Goal: Task Accomplishment & Management: Use online tool/utility

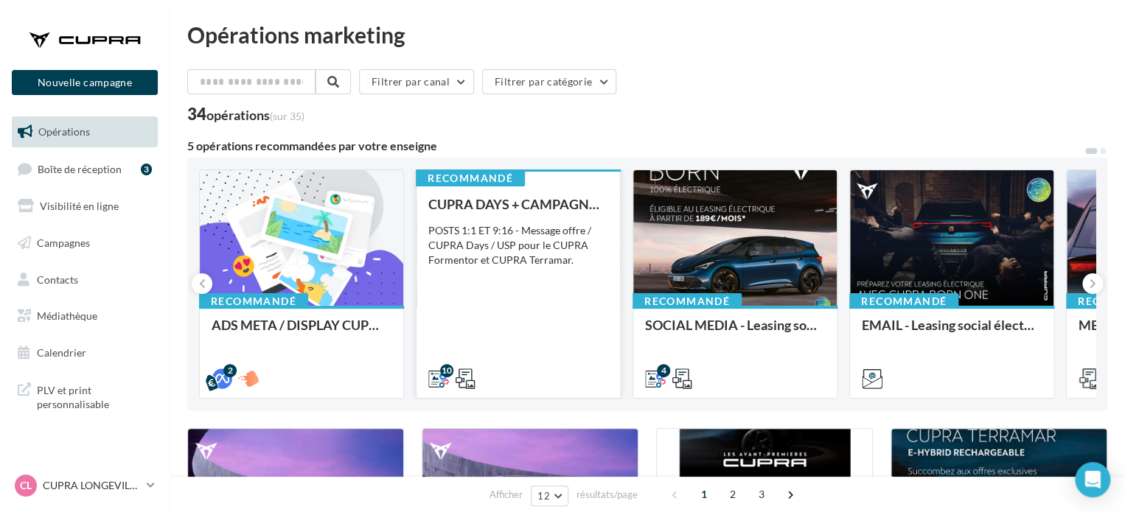
click at [547, 250] on div "POSTS 1:1 ET 9:16 - Message offre / CUPRA Days / USP pour le CUPRA Formentor et…" at bounding box center [518, 245] width 180 height 44
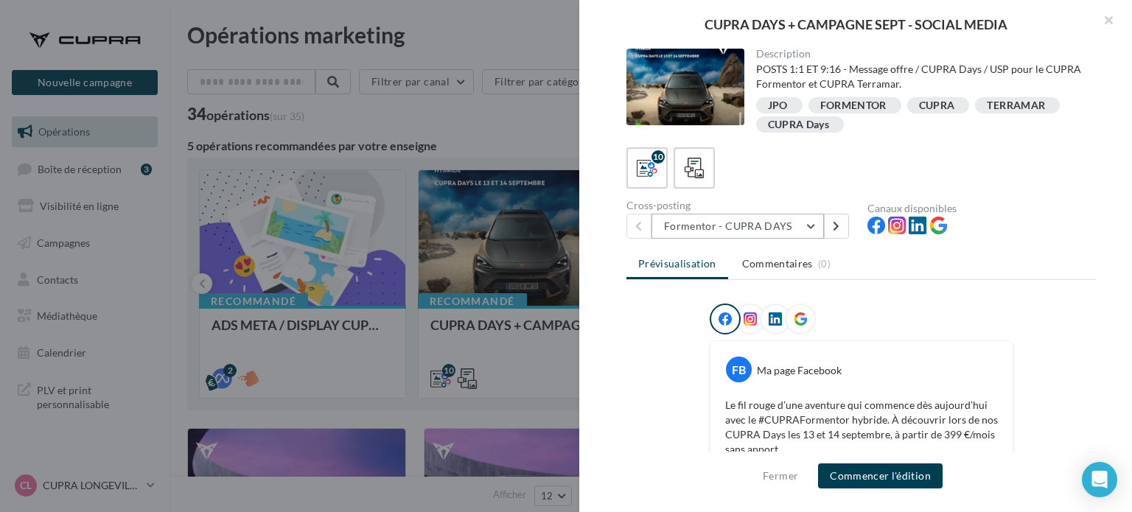
click at [769, 223] on button "Formentor - CUPRA DAYS" at bounding box center [738, 226] width 173 height 25
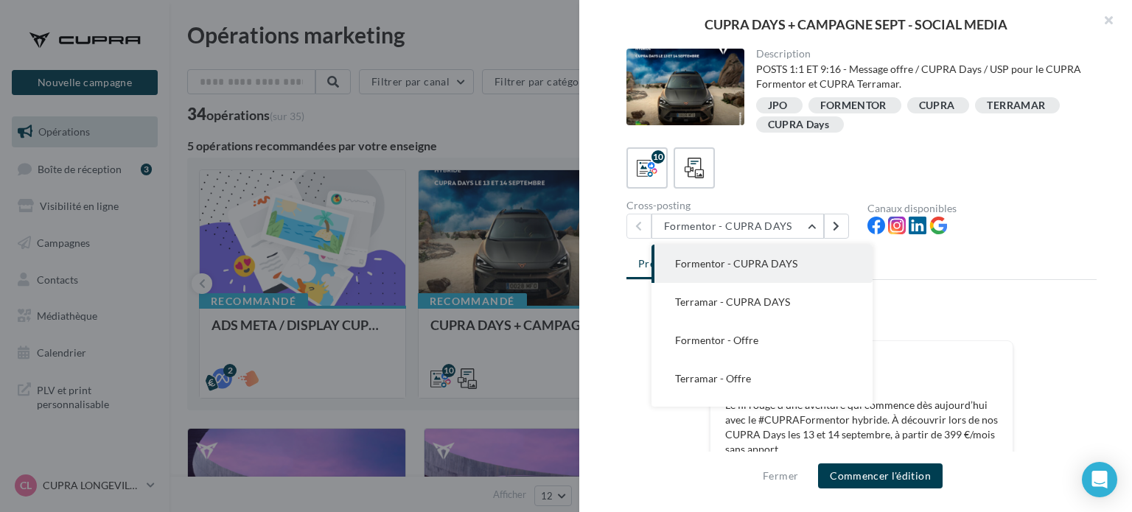
click at [1002, 296] on div "Prévisualisation Commentaires (0) FB Ma page Facebook Le fil rouge d’une aventu…" at bounding box center [862, 364] width 470 height 226
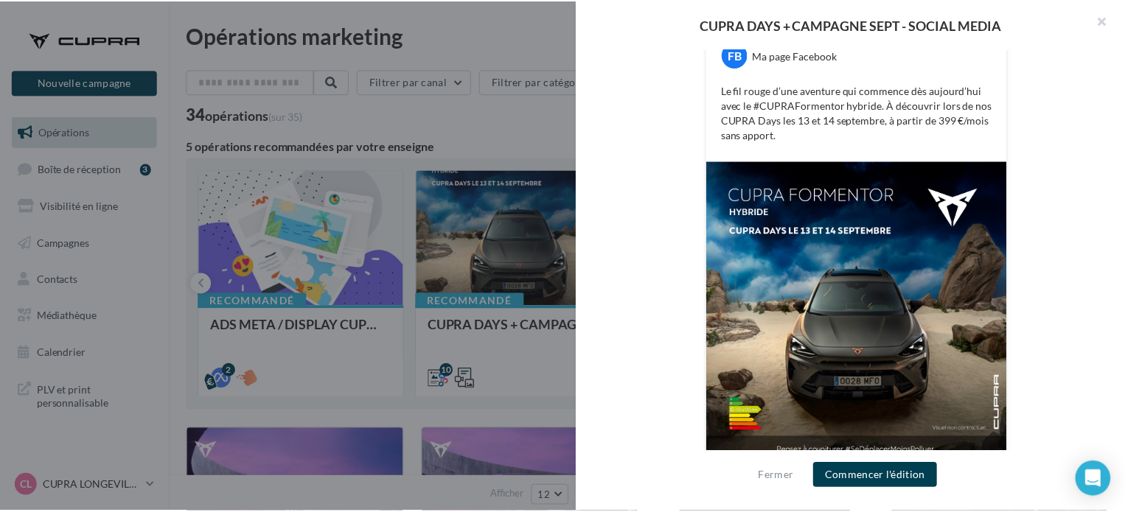
scroll to position [330, 0]
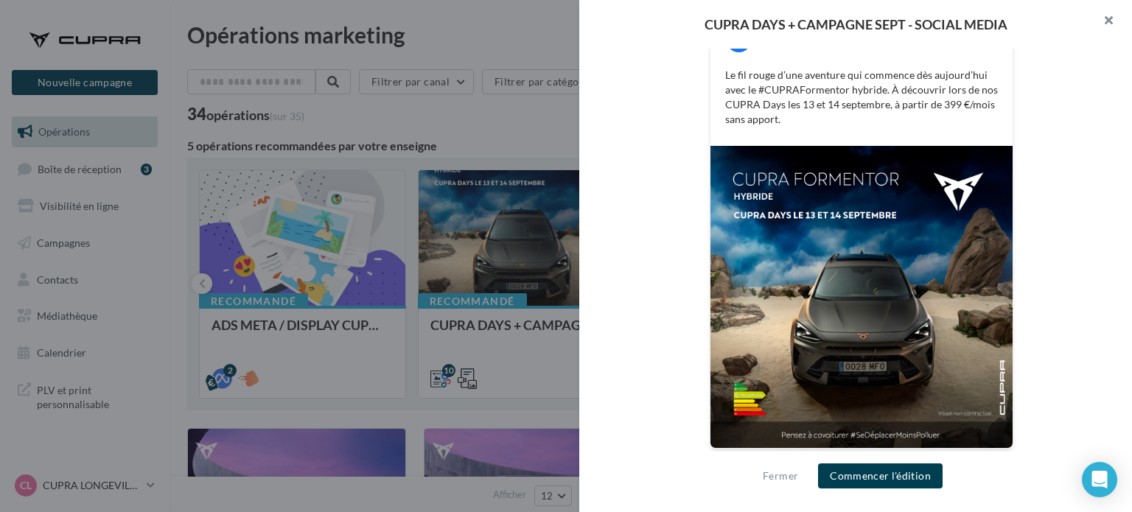
click at [1104, 17] on button "button" at bounding box center [1102, 22] width 59 height 44
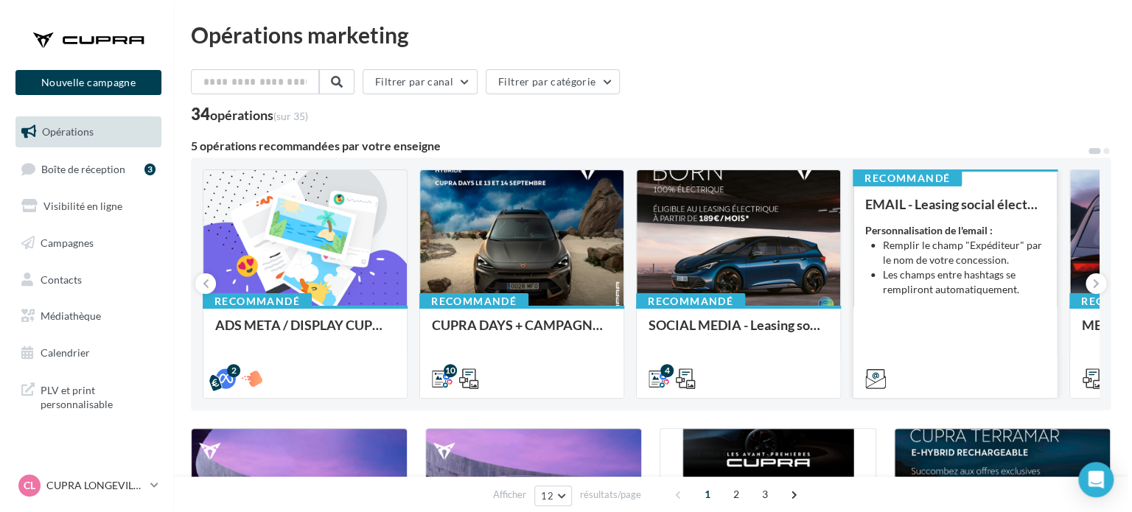
scroll to position [74, 0]
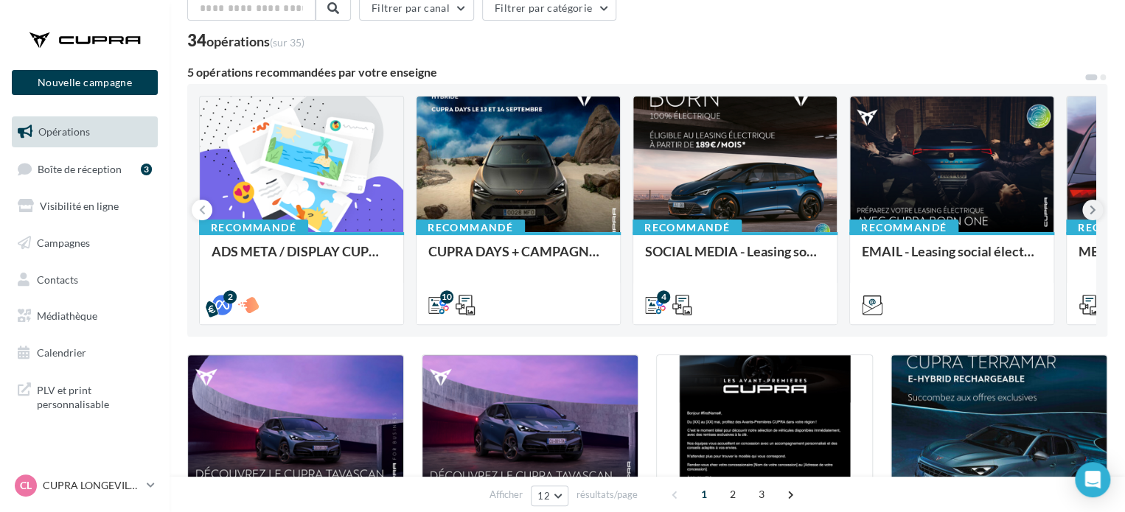
click at [1099, 214] on button at bounding box center [1092, 210] width 21 height 21
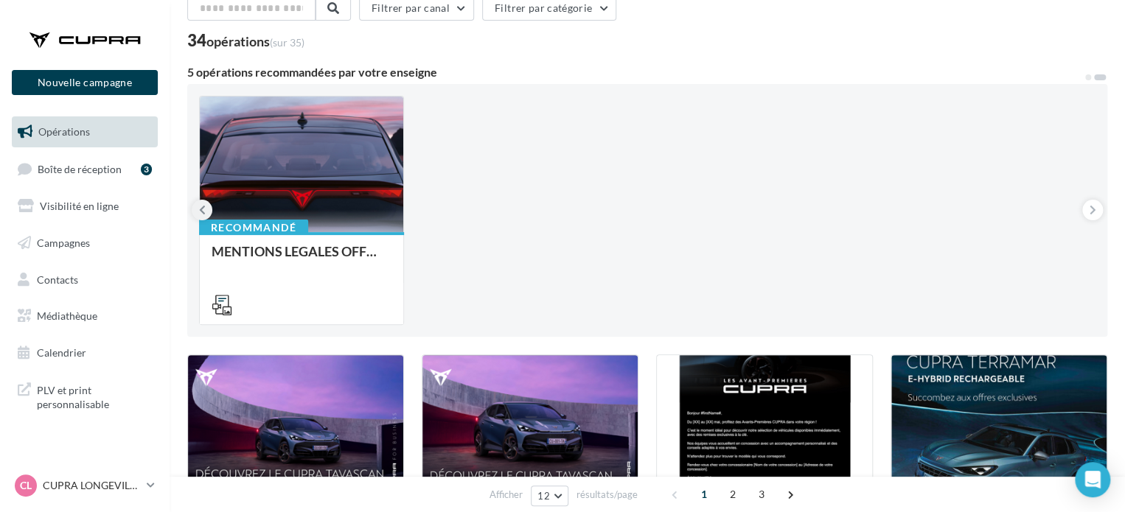
click at [200, 209] on icon at bounding box center [202, 210] width 7 height 15
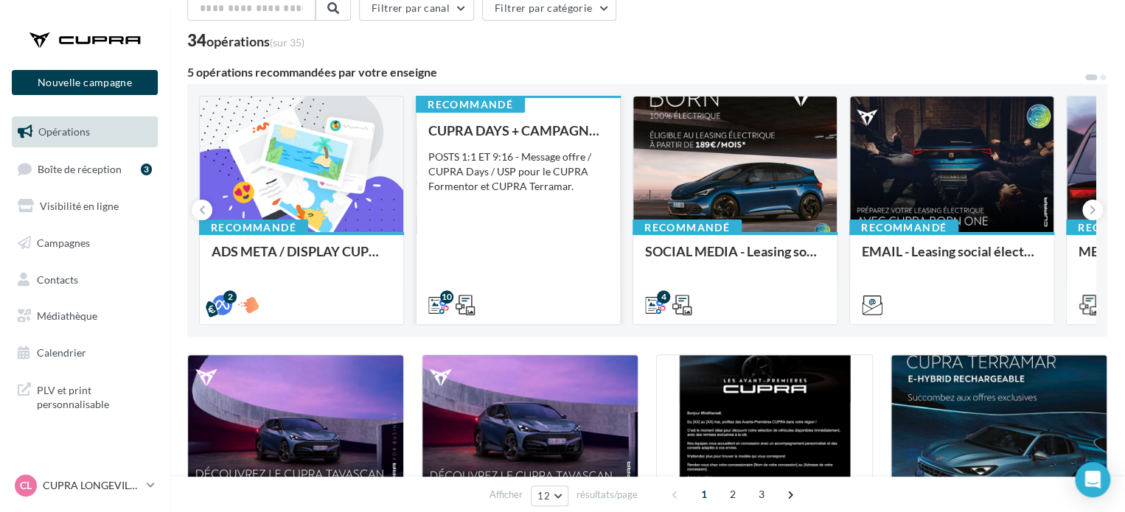
click at [547, 245] on div "CUPRA DAYS + CAMPAGNE SEPT - SOCIAL MEDIA POSTS 1:1 ET 9:16 - Message offre / C…" at bounding box center [518, 217] width 180 height 188
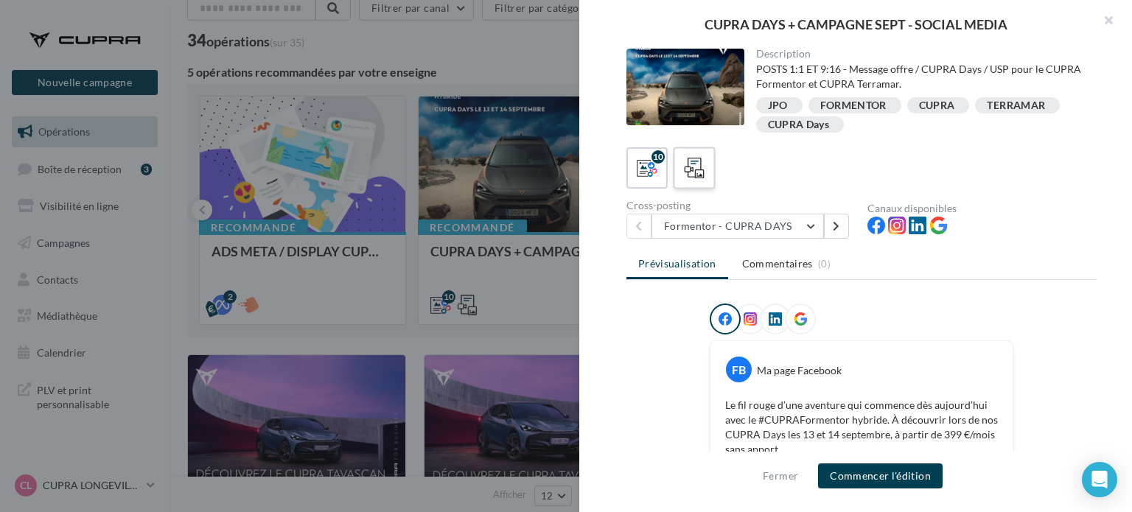
click at [692, 163] on icon at bounding box center [694, 168] width 21 height 21
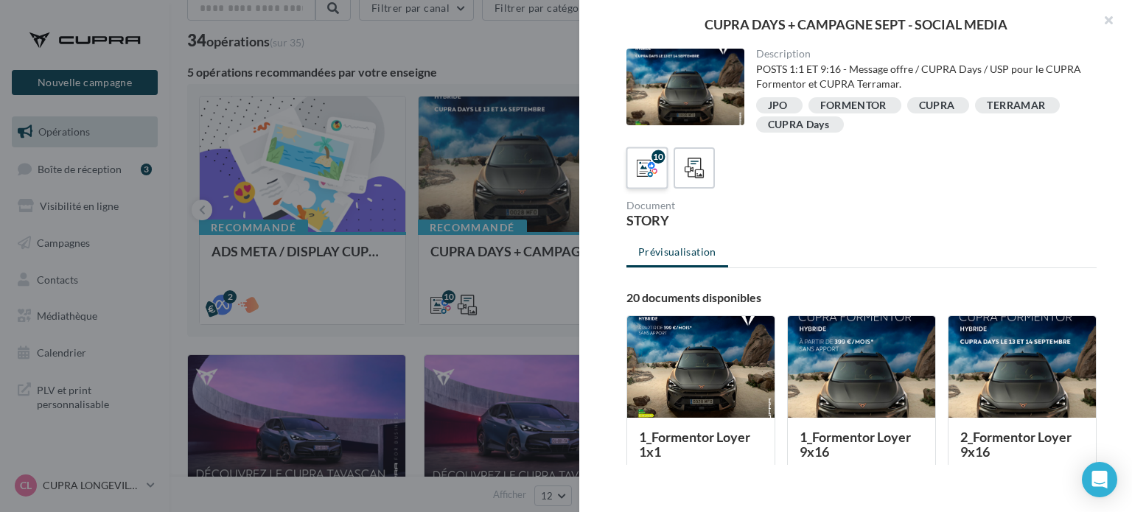
click at [658, 165] on div "10" at bounding box center [647, 168] width 27 height 27
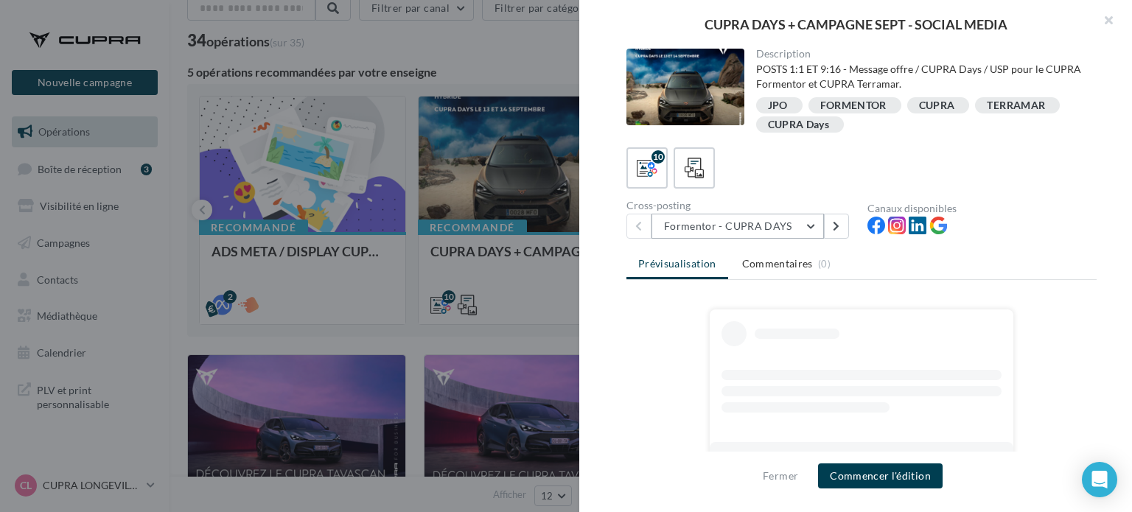
click at [815, 226] on button "Formentor - CUPRA DAYS" at bounding box center [738, 226] width 173 height 25
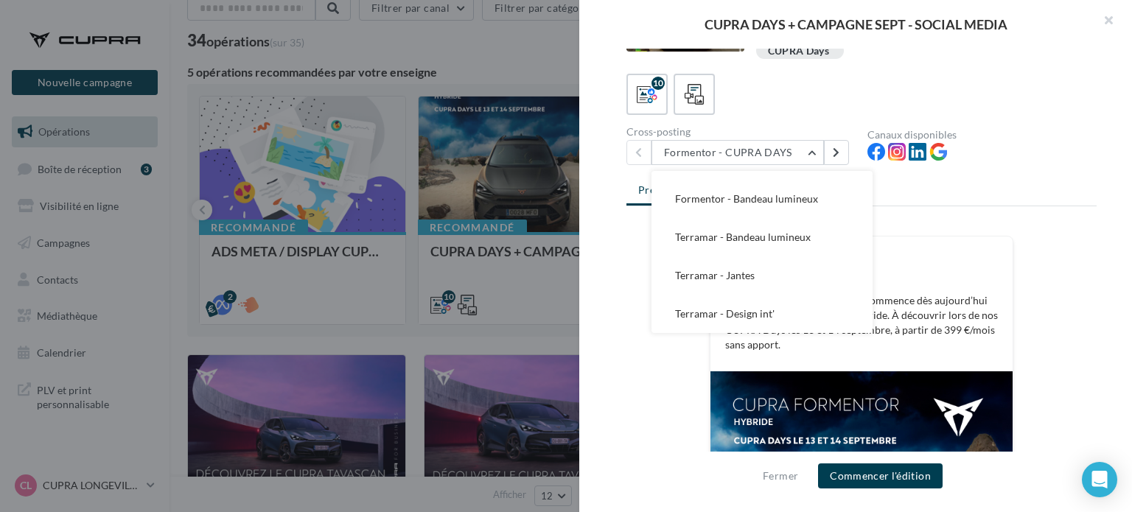
click at [911, 94] on div "10" at bounding box center [862, 94] width 470 height 41
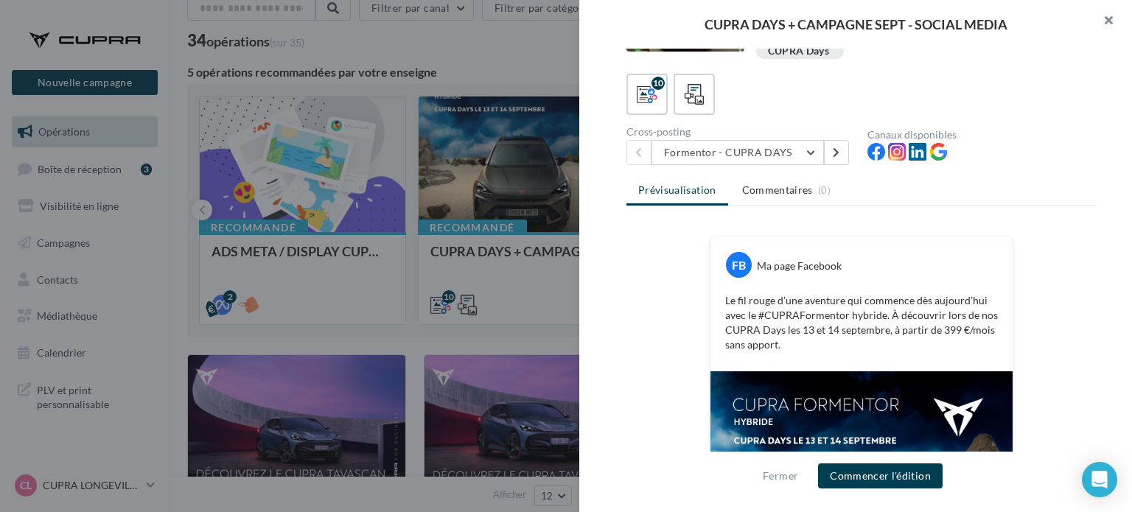
click at [1107, 24] on button "button" at bounding box center [1102, 22] width 59 height 44
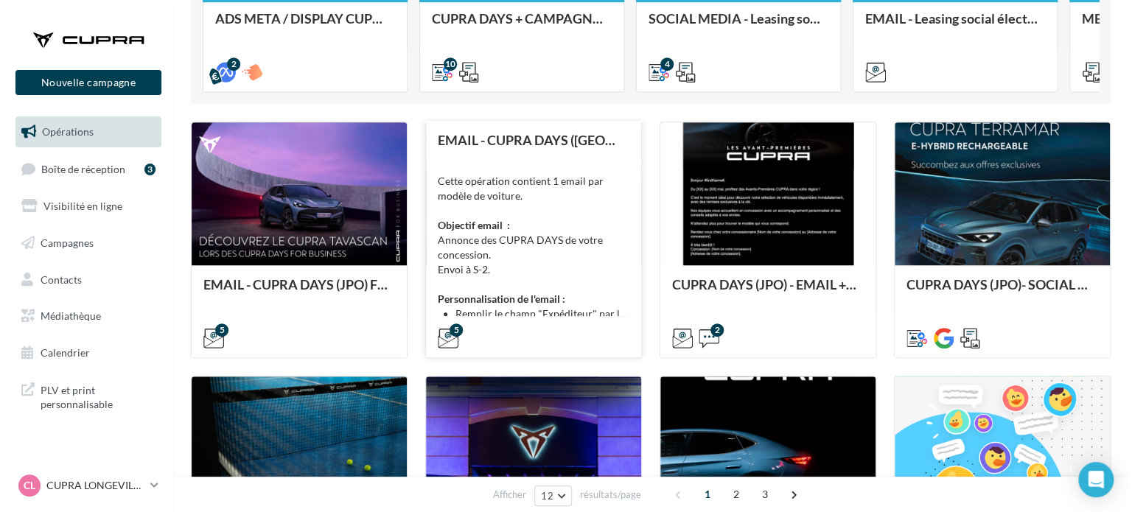
scroll to position [295, 0]
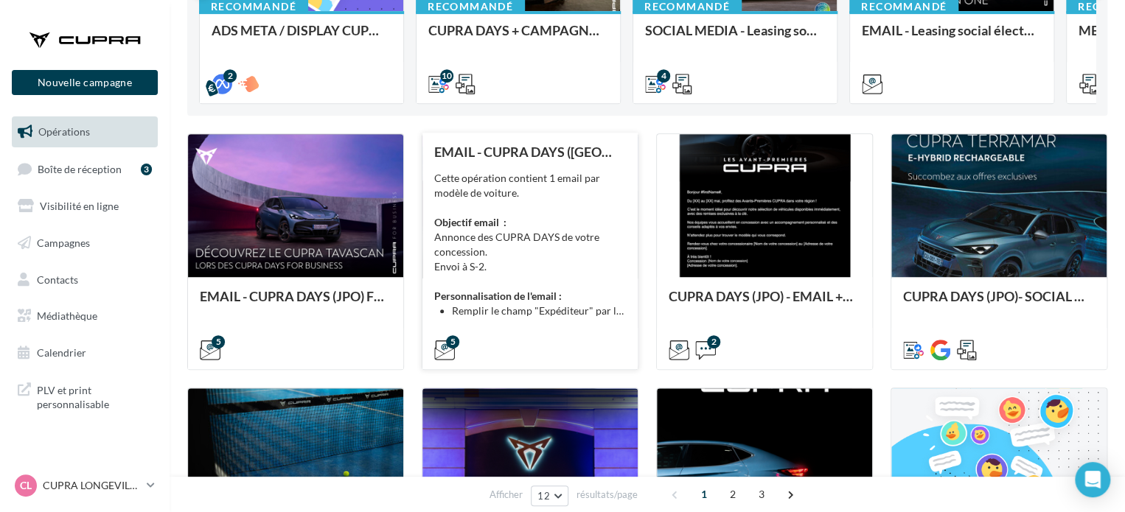
click at [568, 265] on div "Cette opération contient 1 email par modèle de voiture. Objectif email : Annonc…" at bounding box center [530, 244] width 192 height 147
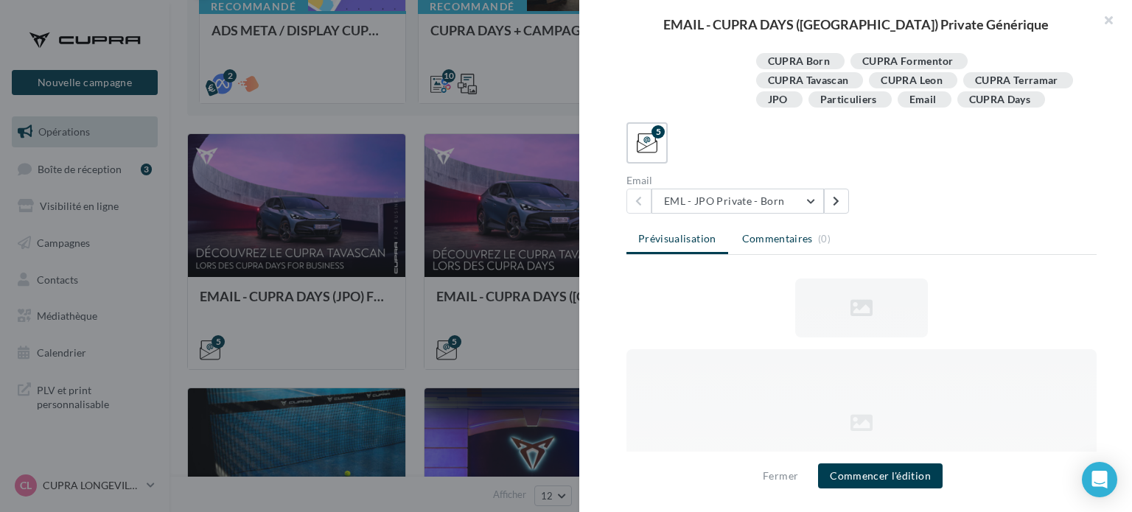
scroll to position [0, 0]
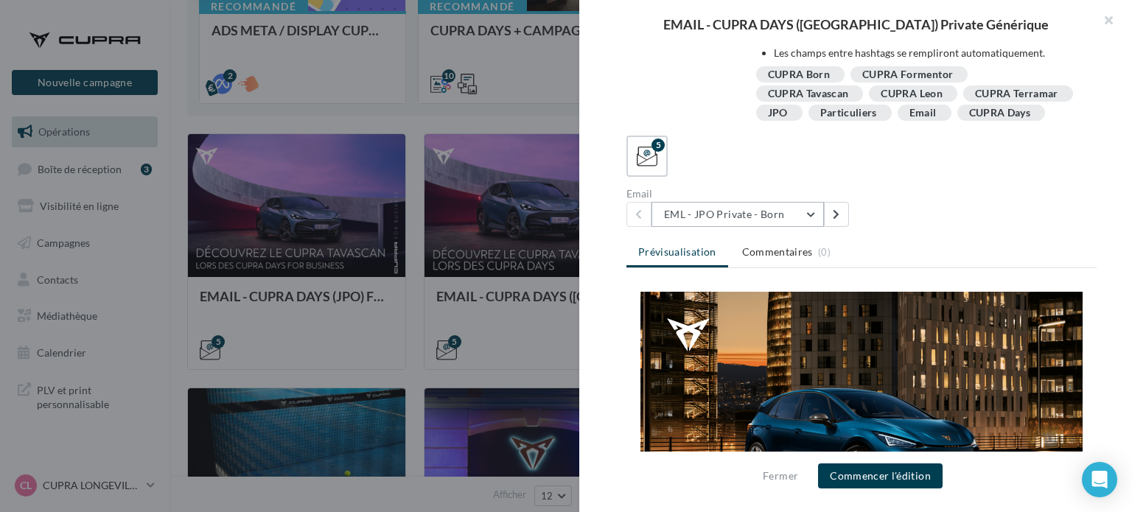
click at [814, 217] on button "EML - JPO Private - Born" at bounding box center [738, 214] width 173 height 25
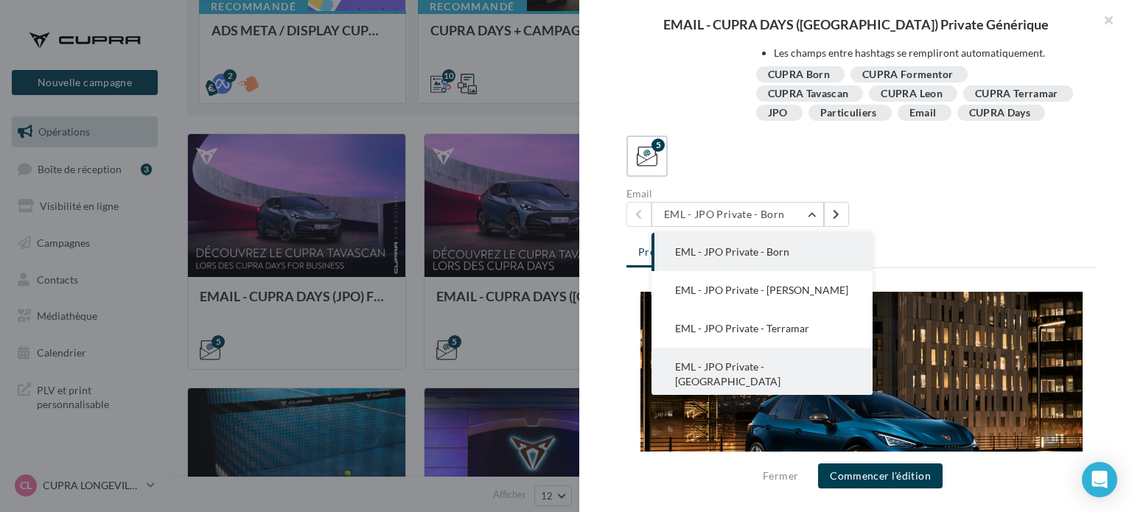
click at [781, 374] on span "EML - JPO Private - [GEOGRAPHIC_DATA]" at bounding box center [727, 374] width 105 height 27
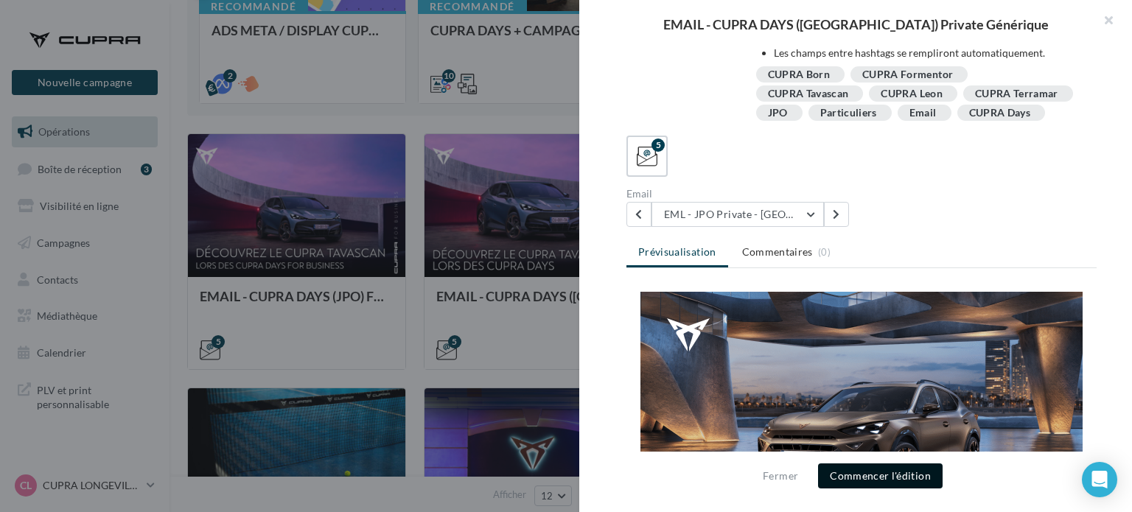
click at [881, 481] on button "Commencer l'édition" at bounding box center [880, 476] width 125 height 25
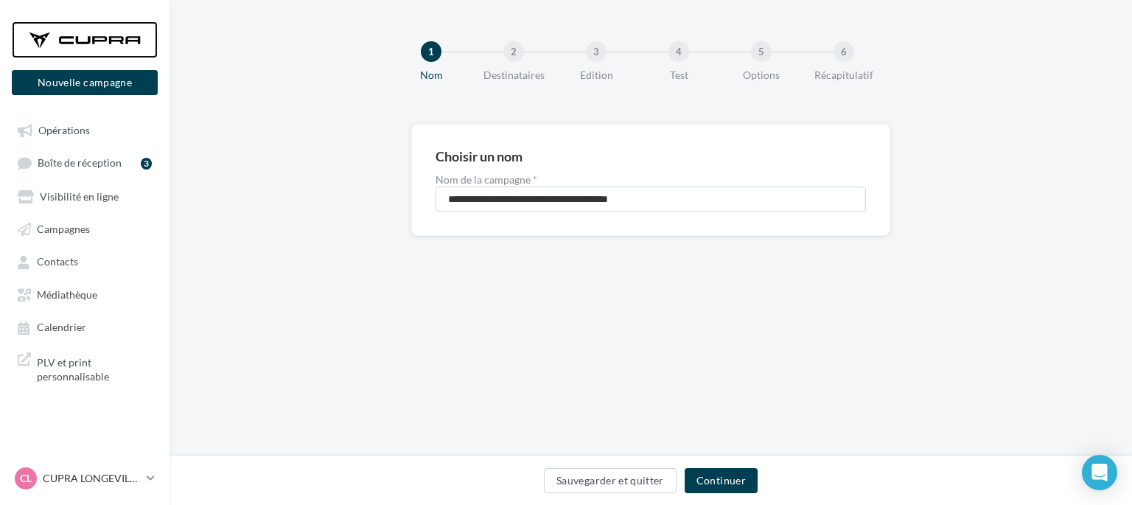
click at [71, 29] on div at bounding box center [85, 39] width 118 height 37
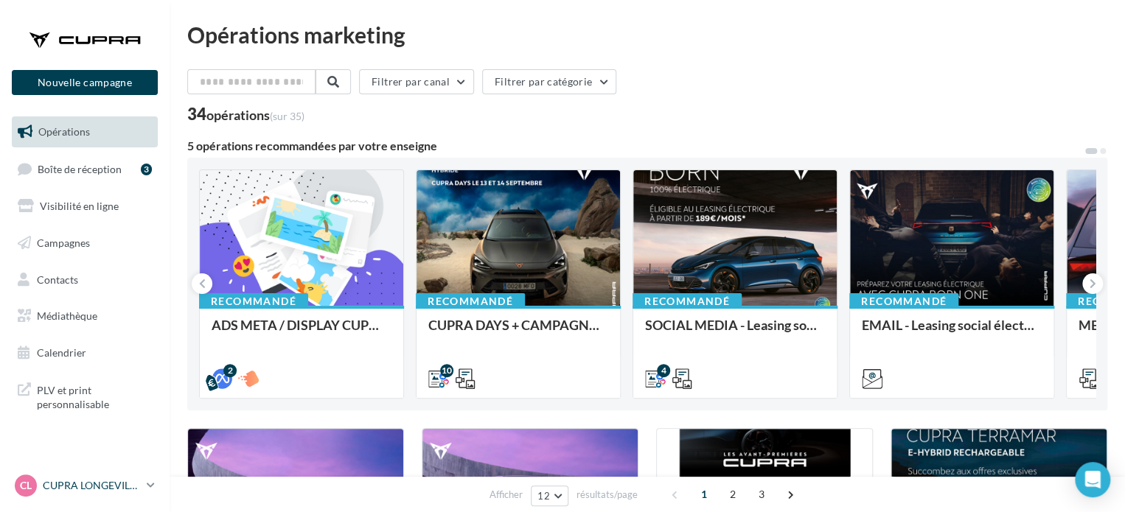
click at [69, 499] on link "CL CUPRA LONGEVILLE LES ST AVOLD cupra-[GEOGRAPHIC_DATA]" at bounding box center [85, 486] width 146 height 28
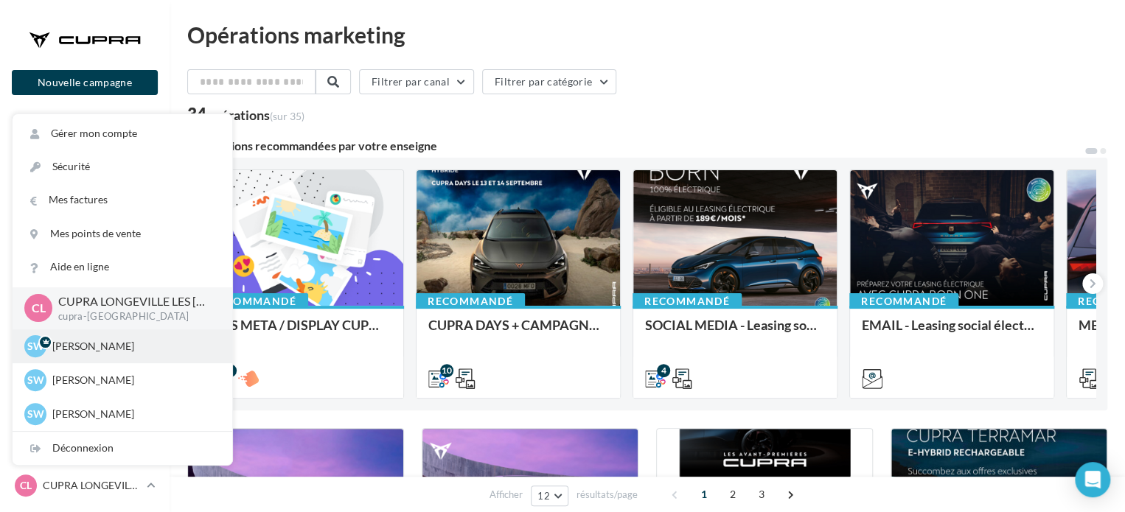
click at [110, 346] on p "[PERSON_NAME]" at bounding box center [133, 346] width 162 height 15
